Goal: Task Accomplishment & Management: Complete application form

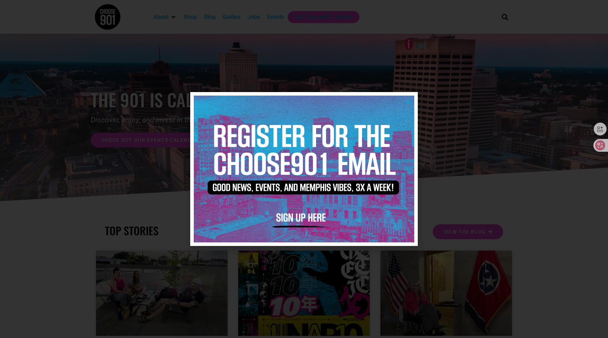
click at [408, 100] on icon "Close" at bounding box center [407, 101] width 5 height 5
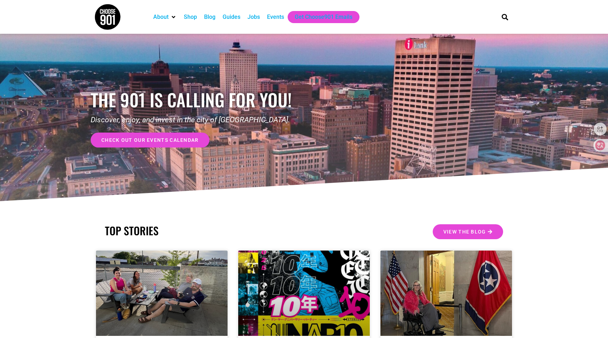
click at [255, 20] on div "Jobs" at bounding box center [253, 17] width 12 height 9
click at [257, 16] on div "Jobs" at bounding box center [253, 17] width 12 height 9
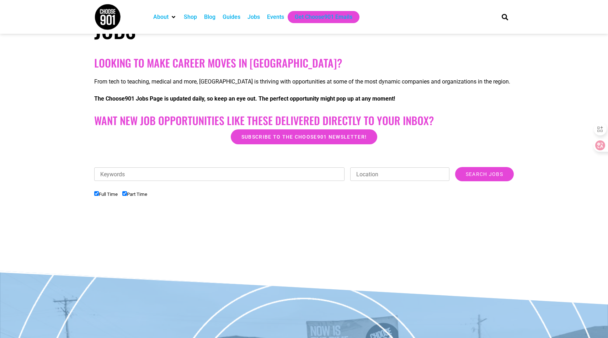
scroll to position [116, 0]
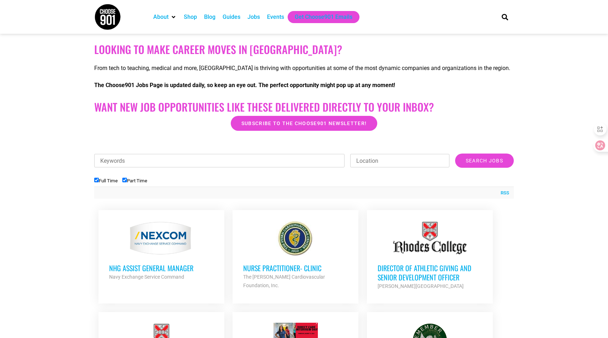
click at [104, 181] on label "Full Time" at bounding box center [105, 180] width 23 height 5
click at [99, 181] on input "Full Time" at bounding box center [96, 180] width 5 height 5
checkbox input "false"
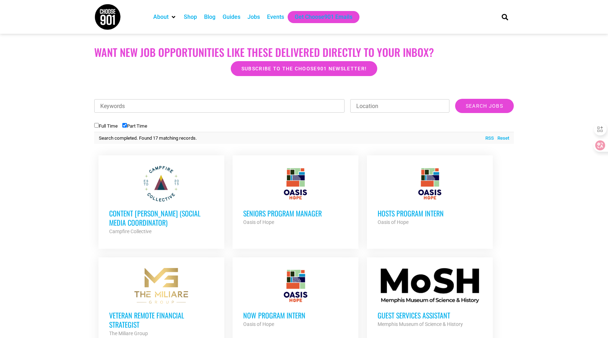
scroll to position [160, 0]
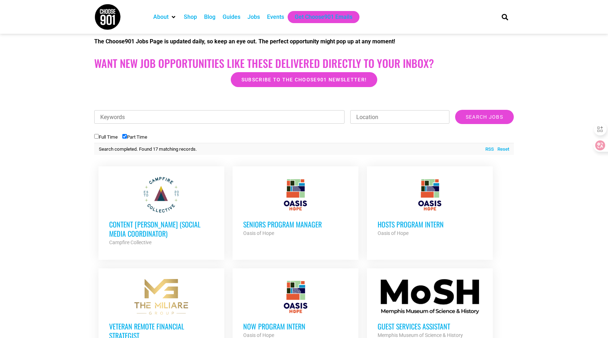
click at [171, 119] on input "Keywords" at bounding box center [219, 117] width 250 height 14
type input "cashier"
click at [455, 110] on input "Search Jobs" at bounding box center [484, 117] width 59 height 14
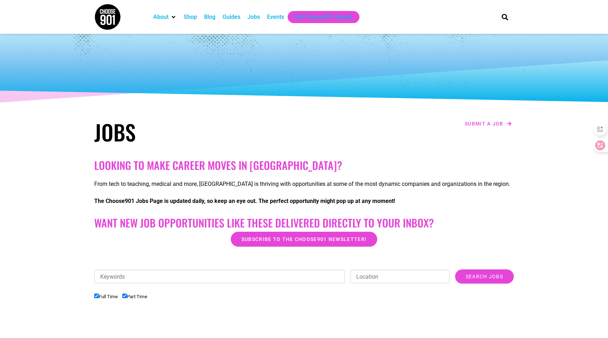
click at [108, 300] on li "Full Time" at bounding box center [108, 297] width 28 height 12
click at [108, 297] on label "Full Time" at bounding box center [105, 296] width 23 height 5
click at [99, 297] on input "Full Time" at bounding box center [96, 296] width 5 height 5
checkbox input "false"
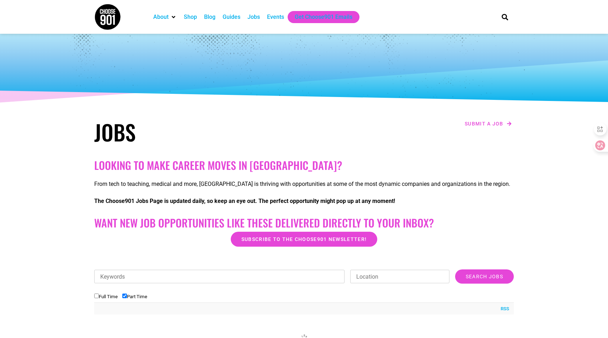
click at [118, 272] on input "Keywords" at bounding box center [219, 277] width 250 height 14
type input "cashier"
click at [495, 273] on input "Search Jobs" at bounding box center [484, 276] width 59 height 14
click at [479, 279] on input "Search Jobs" at bounding box center [484, 276] width 59 height 14
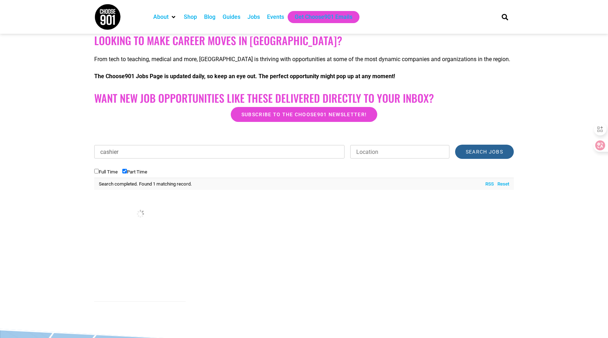
scroll to position [256, 0]
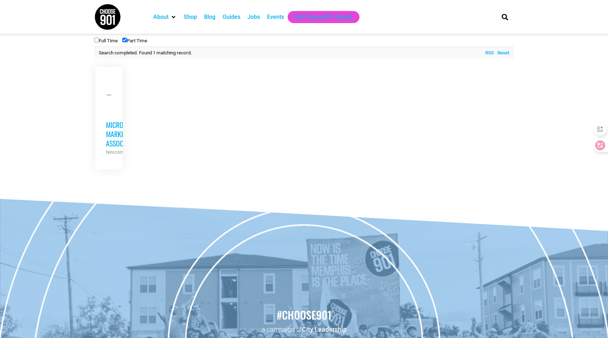
click at [109, 129] on h3 "Micro Market Associate" at bounding box center [109, 134] width 6 height 28
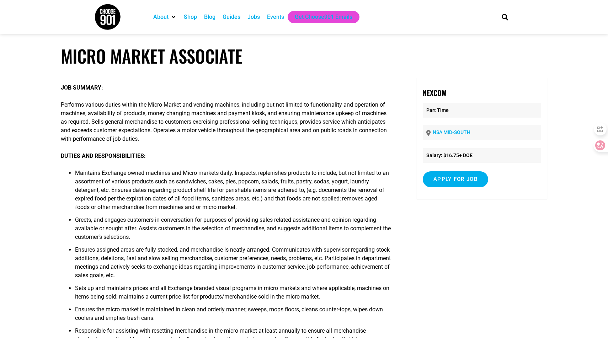
click at [259, 17] on div "Jobs" at bounding box center [253, 17] width 12 height 9
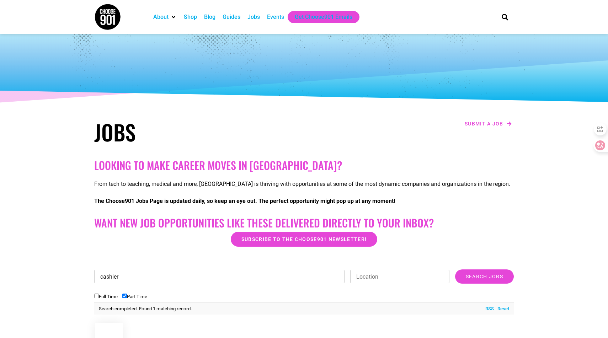
click at [196, 274] on input "cashier" at bounding box center [219, 277] width 250 height 14
type input "c"
type input "sales associate"
click at [455, 269] on input "Search Jobs" at bounding box center [484, 276] width 59 height 14
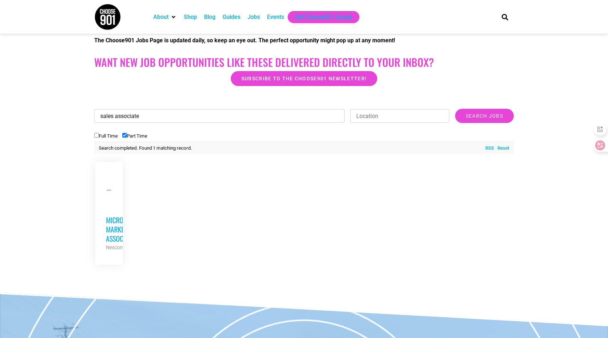
scroll to position [175, 0]
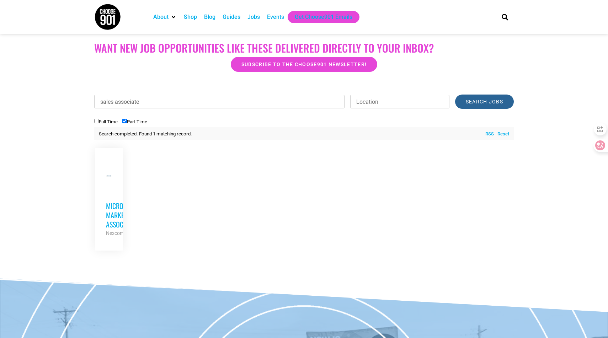
click at [472, 103] on input "Search Jobs" at bounding box center [484, 102] width 59 height 14
click at [256, 16] on div "Jobs" at bounding box center [253, 17] width 12 height 9
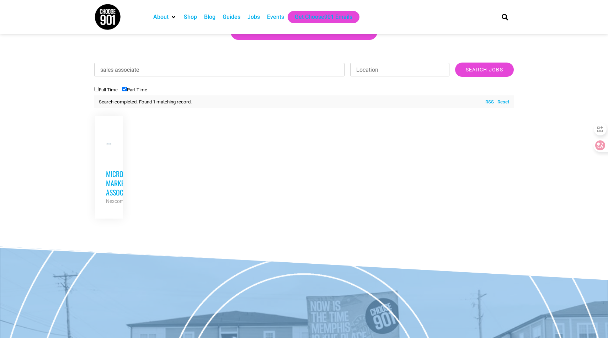
scroll to position [198, 0]
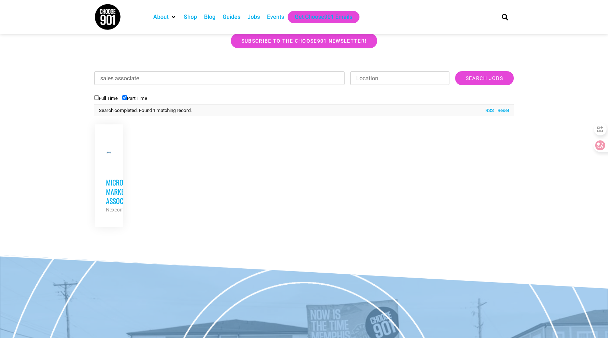
click at [256, 17] on div "Jobs" at bounding box center [253, 17] width 12 height 9
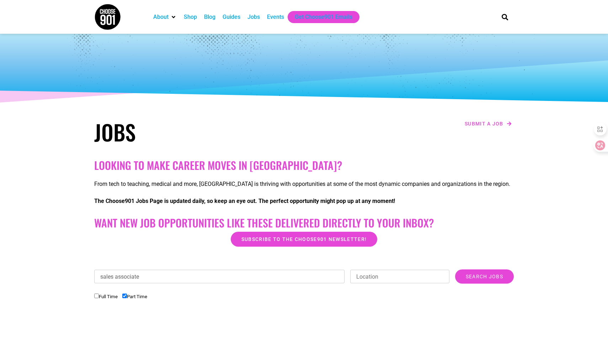
click at [259, 18] on div "Jobs" at bounding box center [253, 17] width 12 height 9
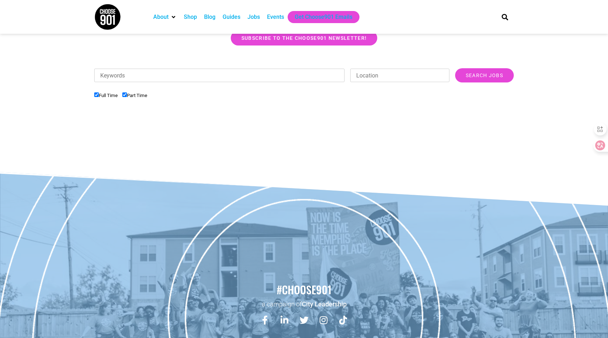
scroll to position [223, 0]
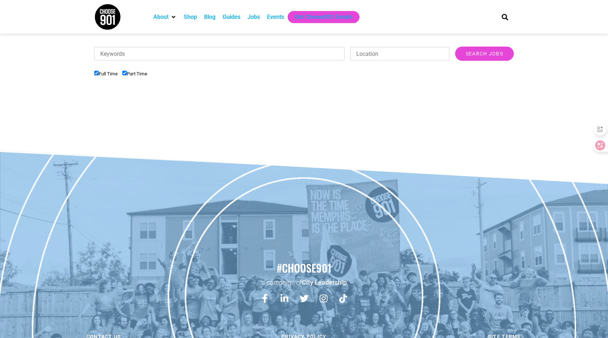
click at [373, 54] on input "Location" at bounding box center [399, 54] width 99 height 14
type input "m"
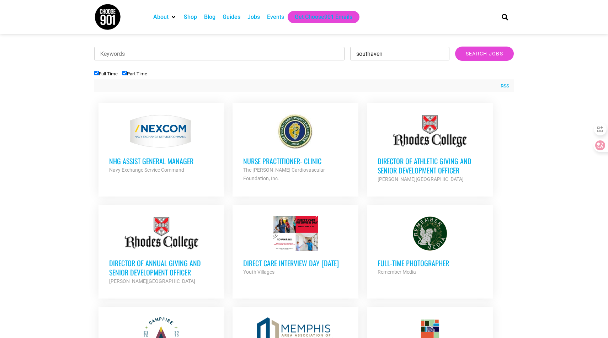
type input "southaven"
click at [455, 47] on input "Search Jobs" at bounding box center [484, 54] width 59 height 14
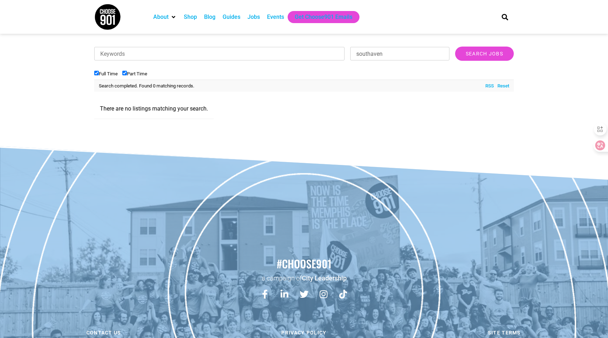
click at [97, 74] on input "Full Time" at bounding box center [96, 73] width 5 height 5
checkbox input "false"
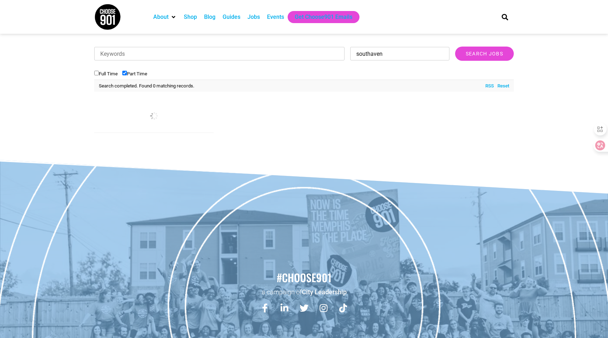
click at [376, 51] on input "southaven" at bounding box center [399, 54] width 99 height 14
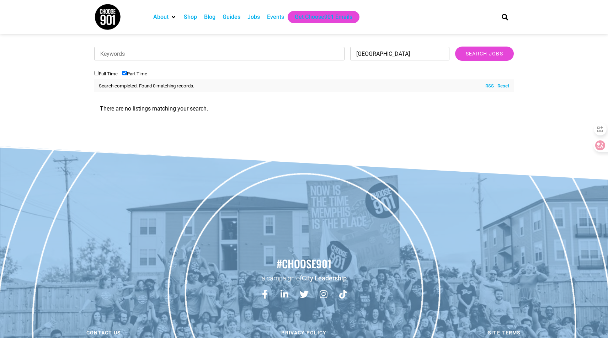
type input "[GEOGRAPHIC_DATA]"
click at [455, 47] on input "Search Jobs" at bounding box center [484, 54] width 59 height 14
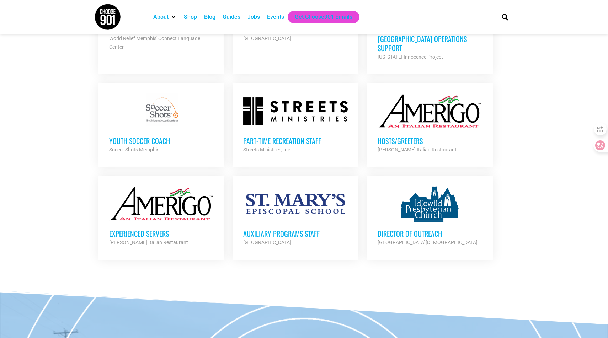
scroll to position [403, 0]
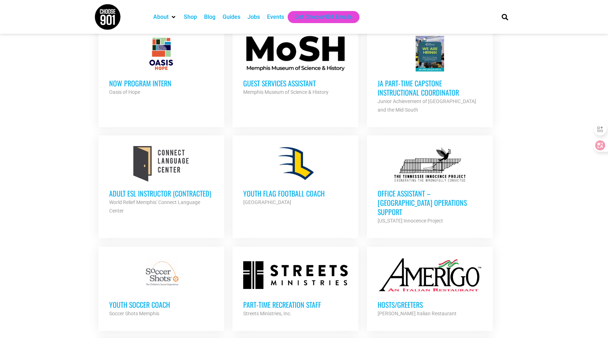
click at [397, 265] on div at bounding box center [429, 275] width 104 height 36
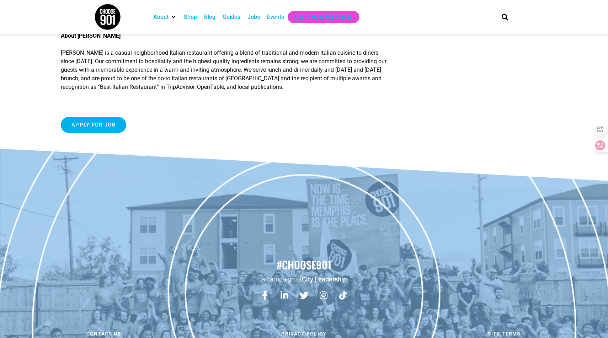
scroll to position [321, 0]
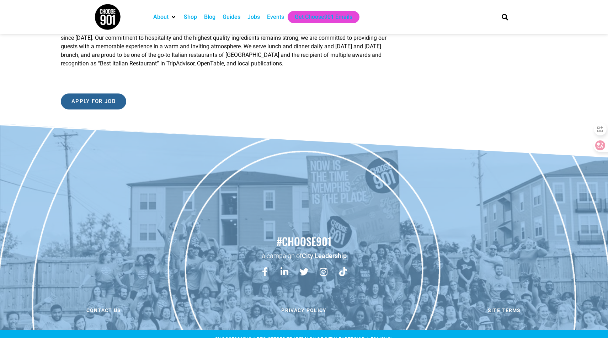
click at [90, 109] on input "Apply for job" at bounding box center [93, 101] width 65 height 16
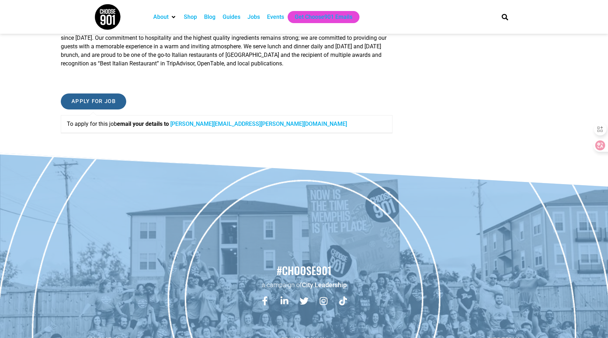
click at [110, 109] on input "Apply for job" at bounding box center [93, 101] width 65 height 16
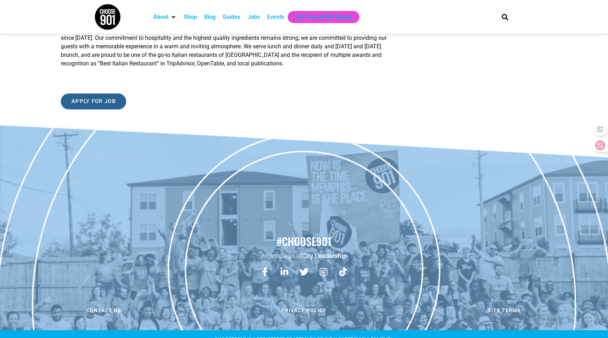
click at [109, 109] on input "Apply for job" at bounding box center [93, 101] width 65 height 16
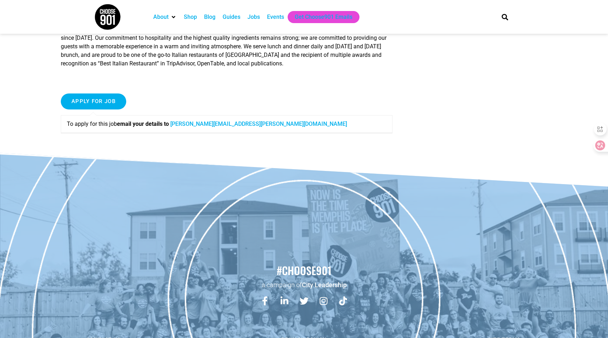
click at [195, 127] on link "aubri.luckey@charrestaurant.com" at bounding box center [258, 123] width 177 height 7
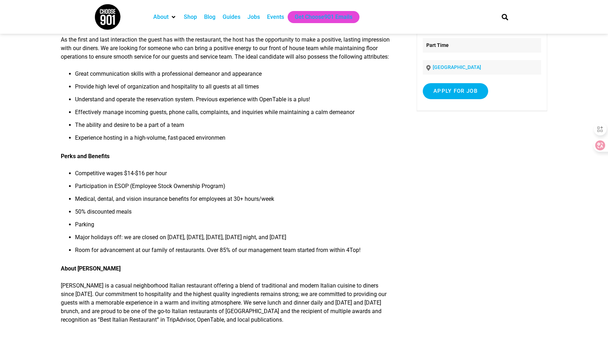
scroll to position [0, 0]
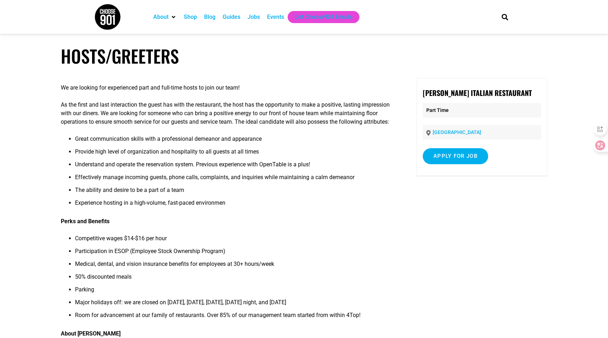
click at [253, 18] on div "Jobs" at bounding box center [253, 17] width 12 height 9
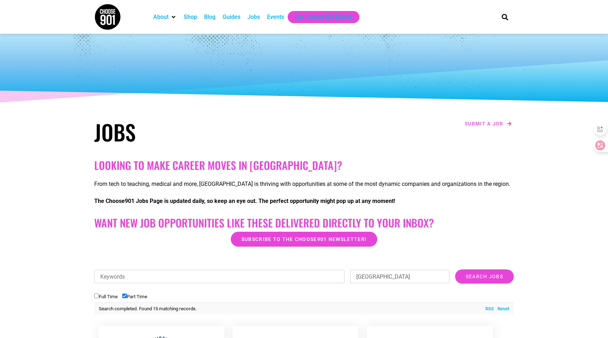
click at [226, 274] on input "Keywords" at bounding box center [219, 277] width 250 height 14
click at [455, 269] on input "Search Jobs" at bounding box center [484, 276] width 59 height 14
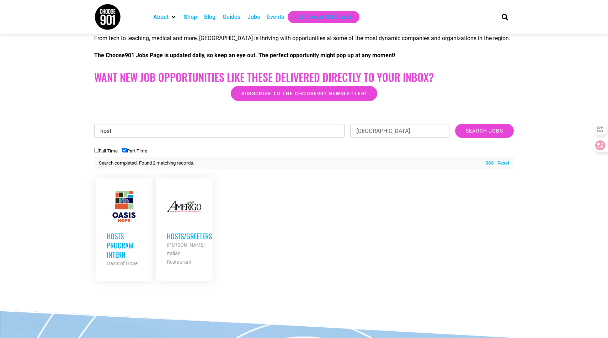
scroll to position [145, 0]
type input "h"
